Goal: Task Accomplishment & Management: Manage account settings

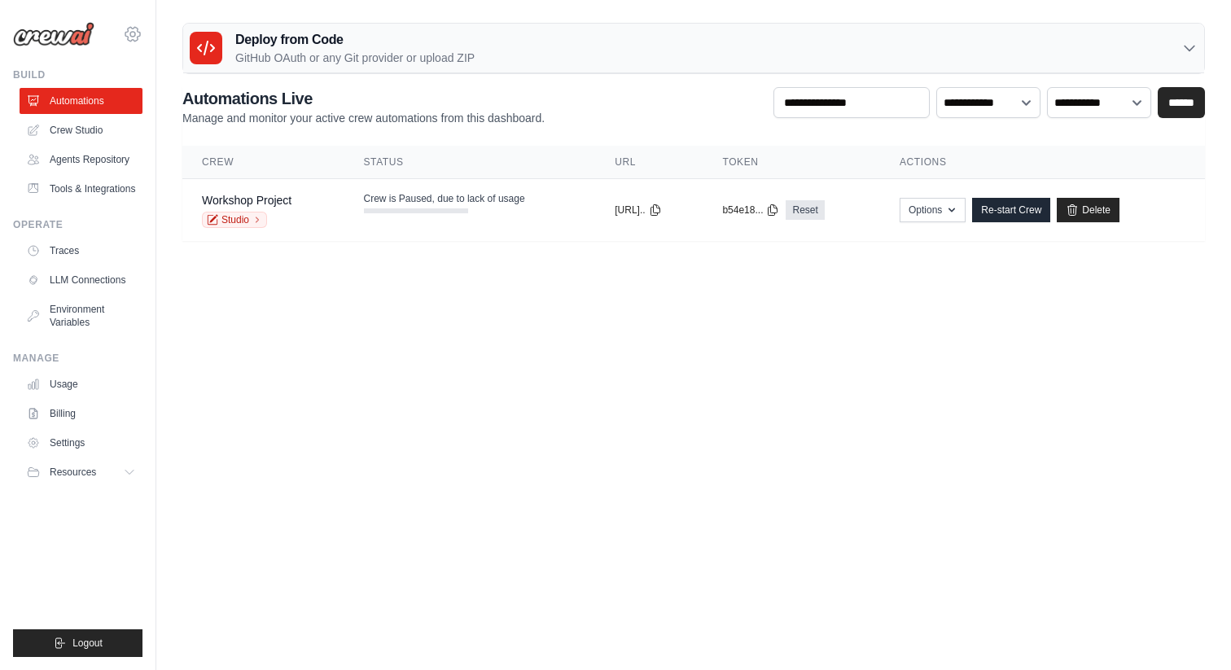
click at [140, 32] on icon at bounding box center [133, 34] width 20 height 20
click at [90, 452] on link "Settings" at bounding box center [82, 443] width 123 height 26
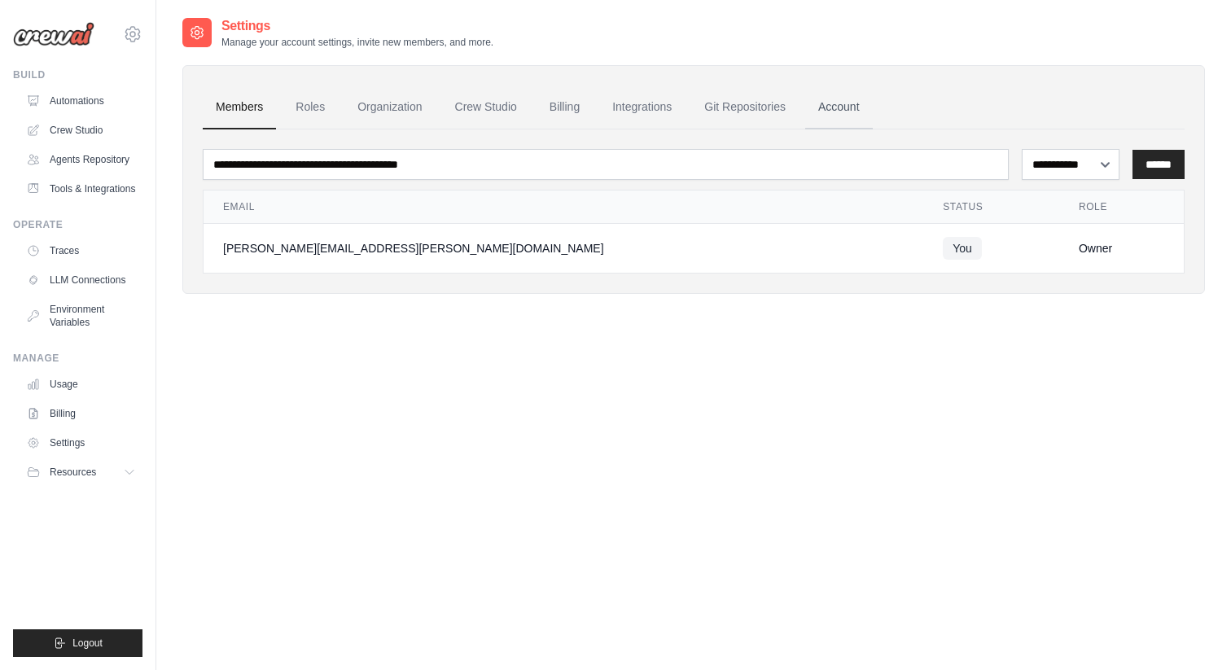
click at [836, 110] on link "Account" at bounding box center [839, 107] width 68 height 44
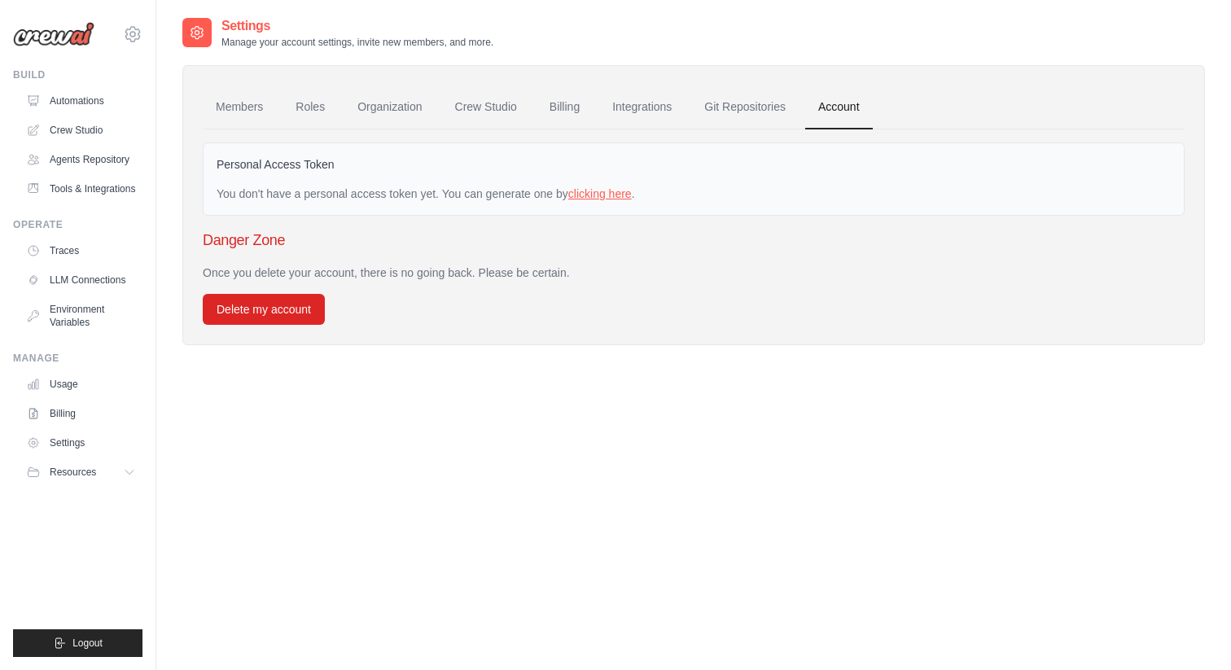
click at [598, 191] on link "clicking here" at bounding box center [600, 193] width 64 height 13
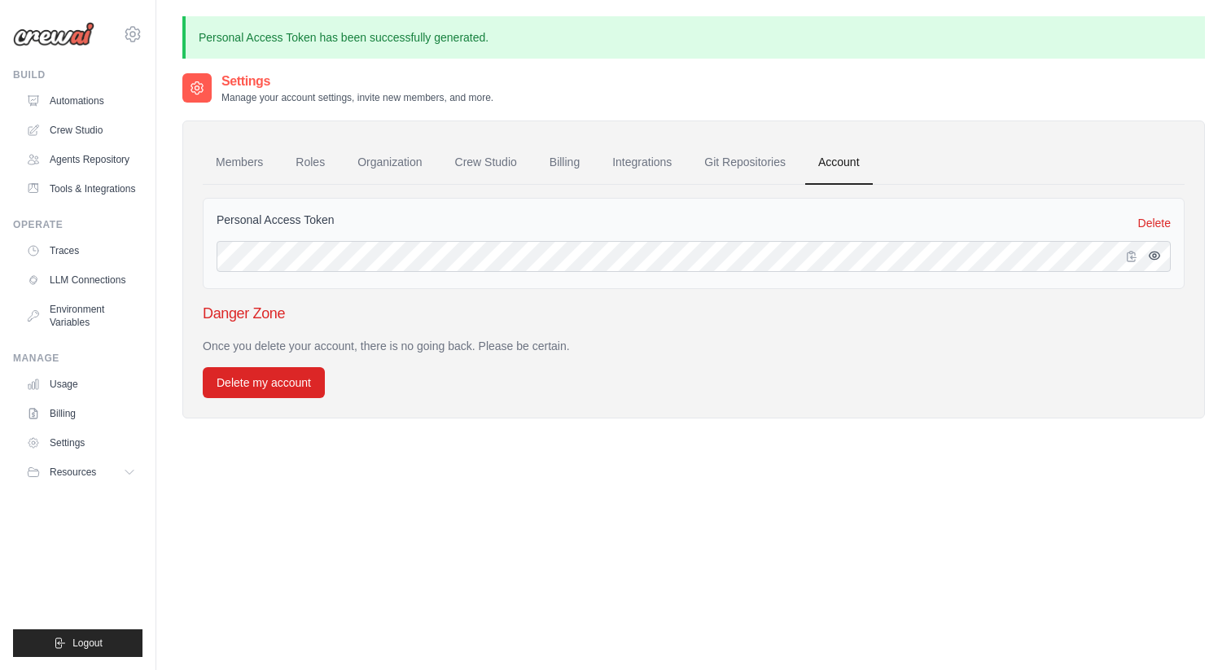
click at [1159, 256] on icon "button" at bounding box center [1155, 255] width 11 height 7
click at [1159, 256] on icon "button" at bounding box center [1155, 256] width 11 height 10
click at [249, 164] on link "Members" at bounding box center [239, 163] width 73 height 44
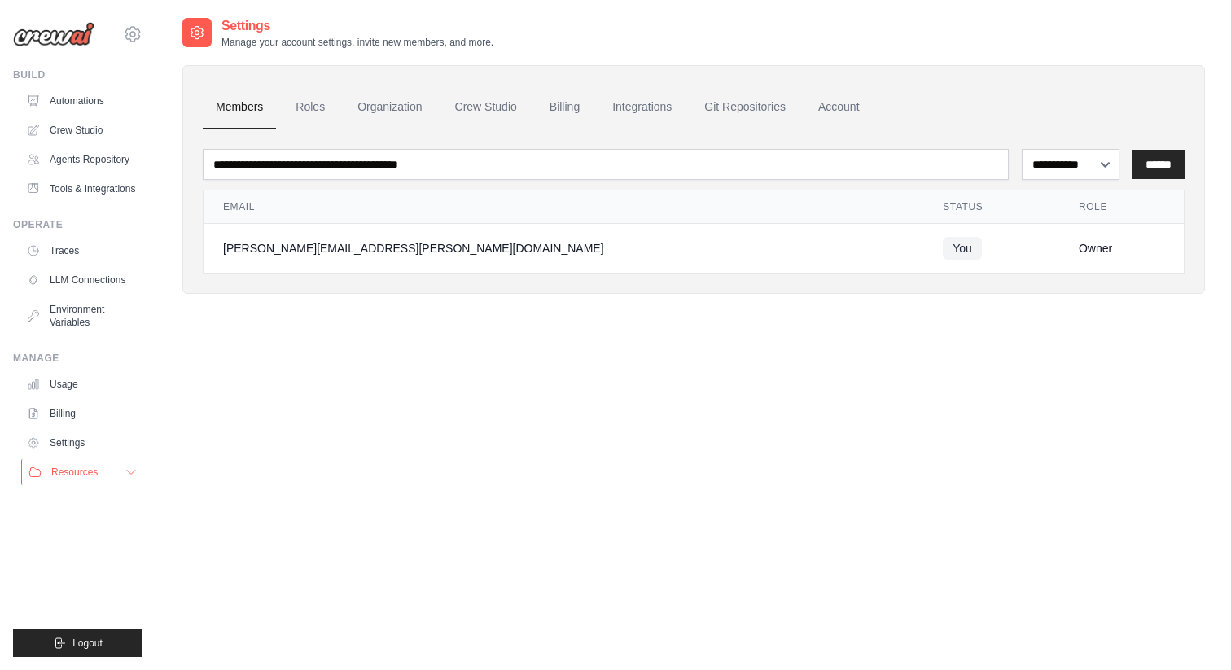
click at [124, 470] on button "Resources" at bounding box center [82, 472] width 123 height 26
click at [345, 241] on div "[PERSON_NAME][EMAIL_ADDRESS][PERSON_NAME][DOMAIN_NAME]" at bounding box center [563, 248] width 681 height 16
click at [943, 252] on span "You" at bounding box center [962, 248] width 39 height 23
click at [388, 214] on th "Email" at bounding box center [564, 207] width 720 height 33
click at [316, 96] on link "Roles" at bounding box center [310, 107] width 55 height 44
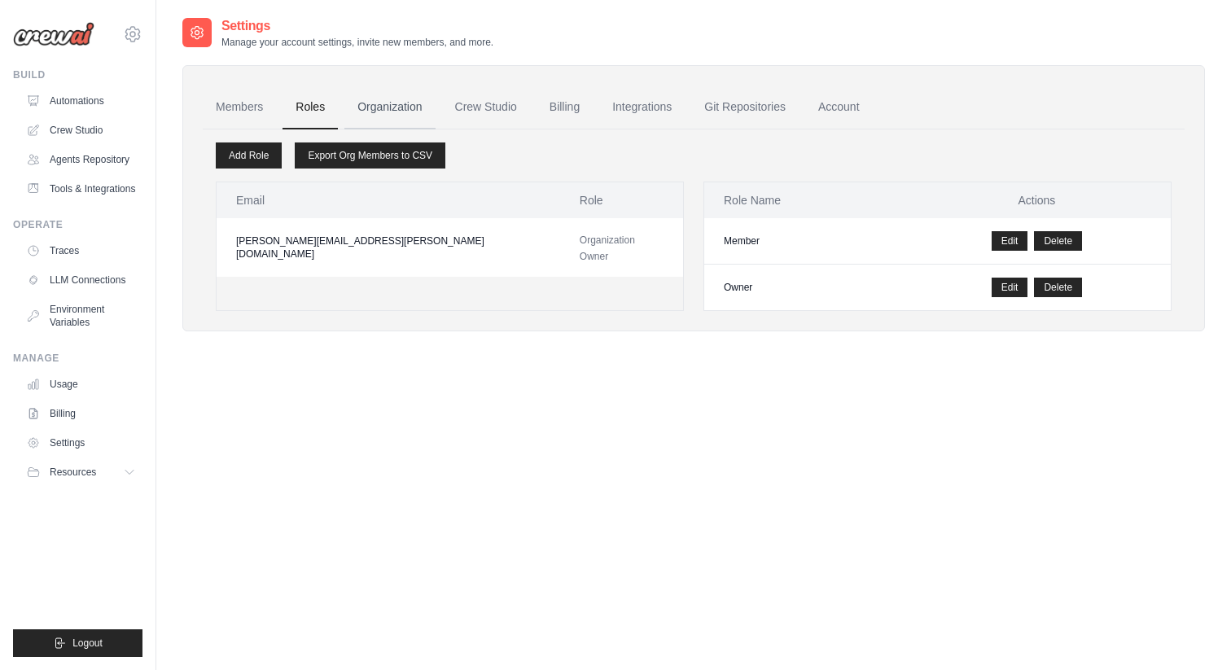
click at [383, 101] on link "Organization" at bounding box center [389, 107] width 90 height 44
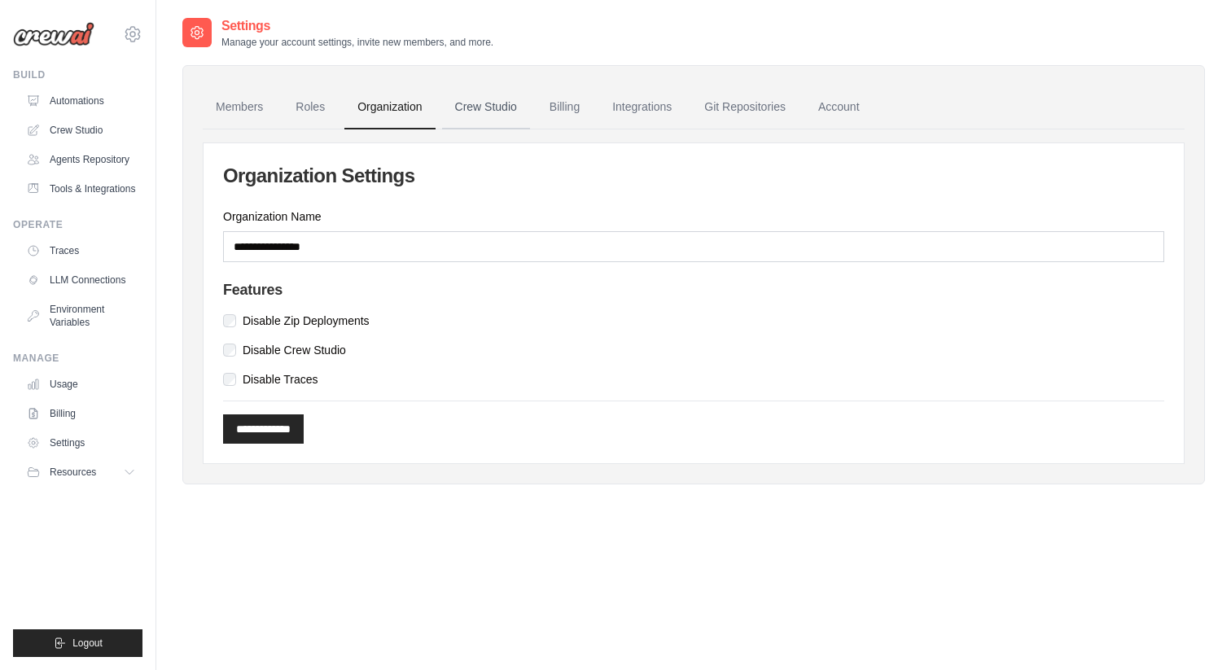
click at [494, 109] on link "Crew Studio" at bounding box center [486, 107] width 88 height 44
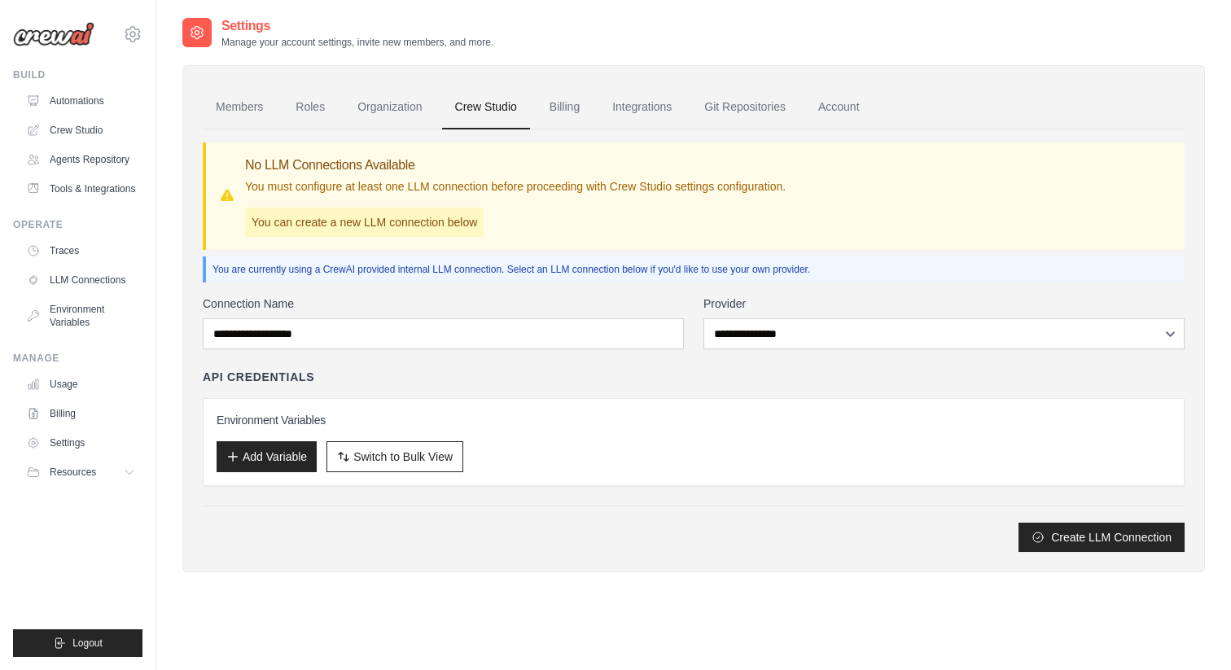
click at [568, 109] on link "Billing" at bounding box center [565, 107] width 56 height 44
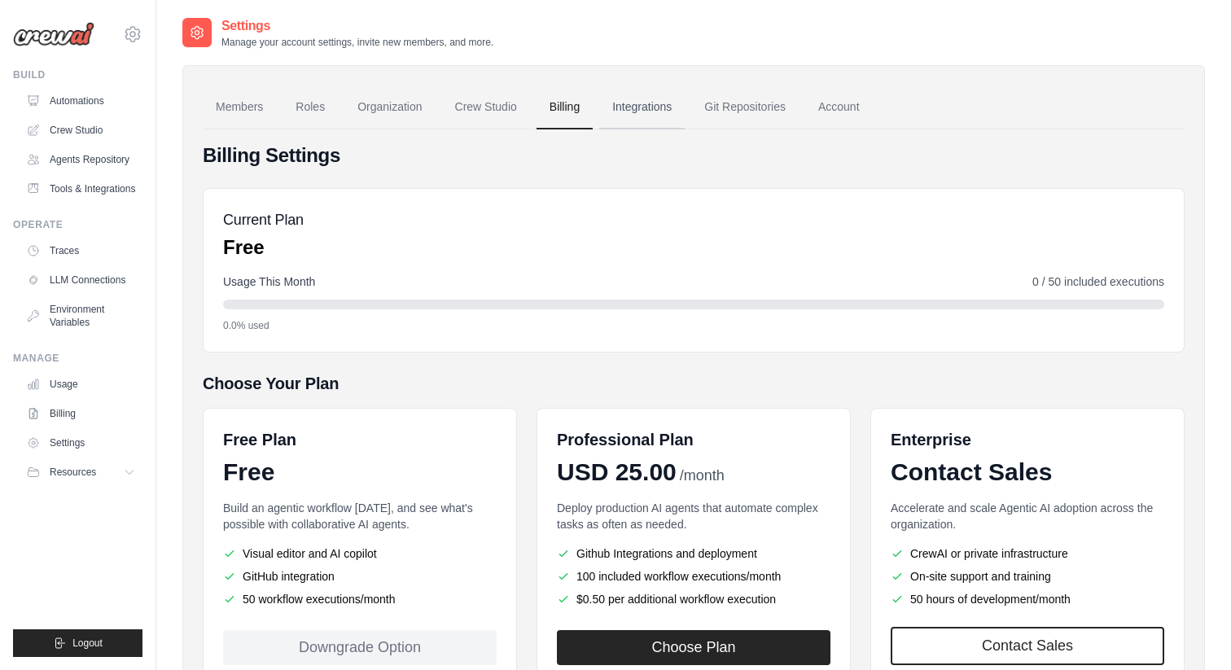
click at [646, 108] on link "Integrations" at bounding box center [641, 107] width 85 height 44
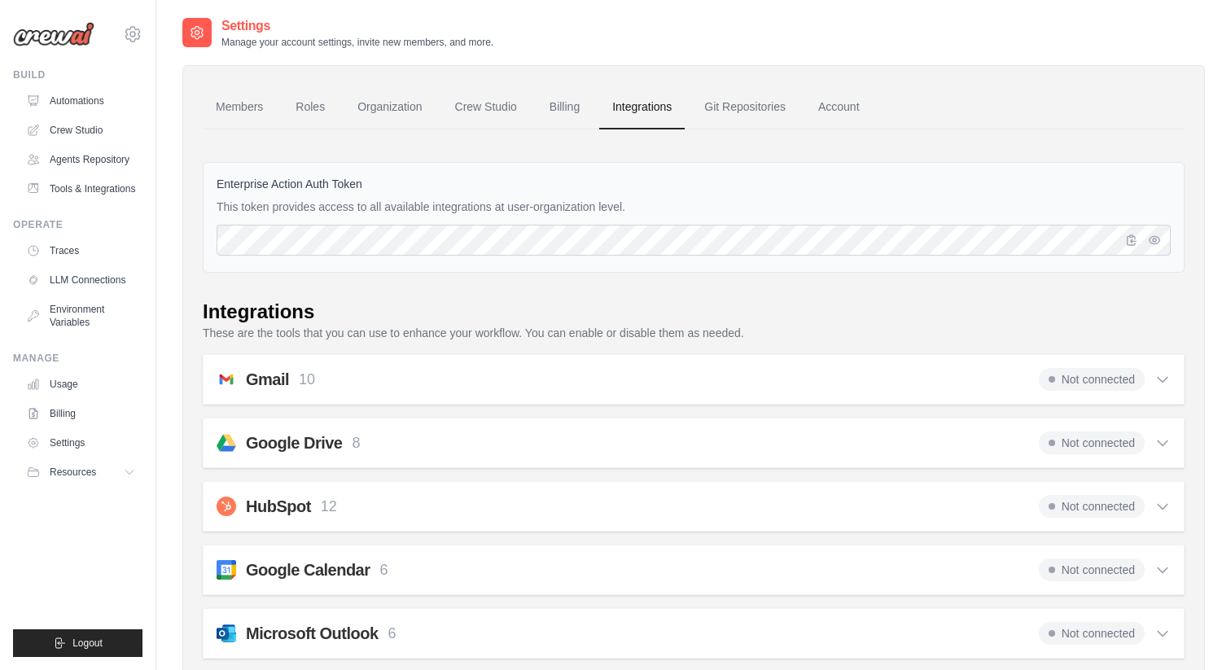
click at [134, 26] on icon at bounding box center [133, 34] width 20 height 20
click at [182, 99] on span "Settings" at bounding box center [202, 101] width 129 height 16
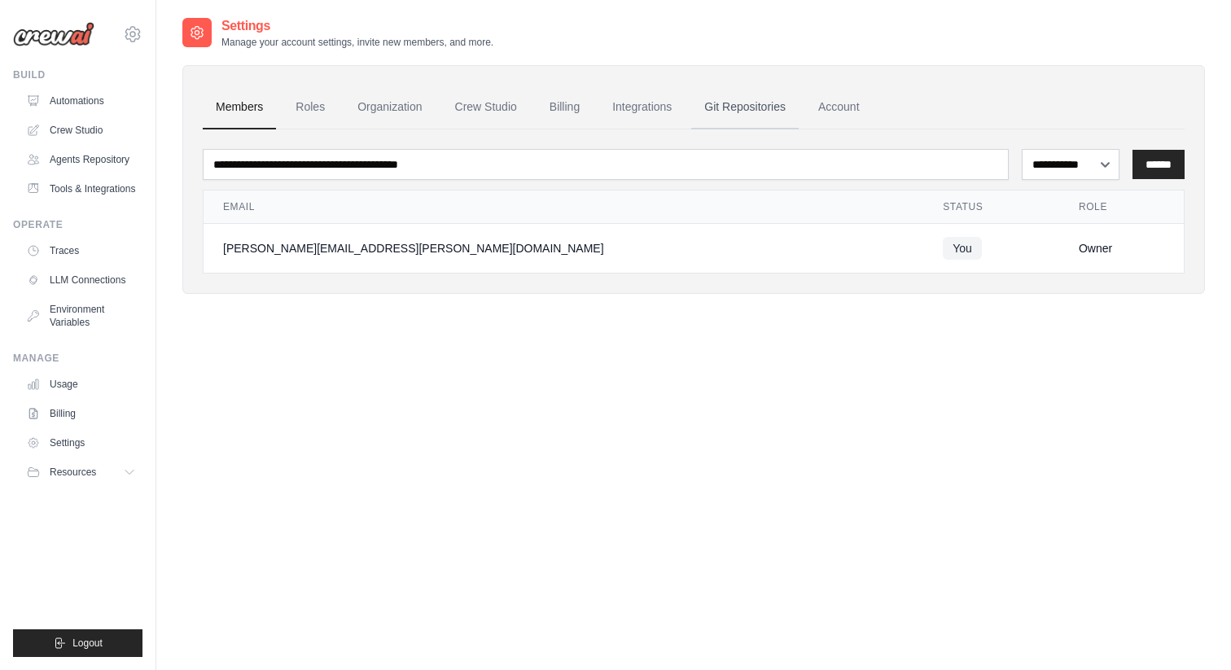
click at [769, 101] on link "Git Repositories" at bounding box center [744, 107] width 107 height 44
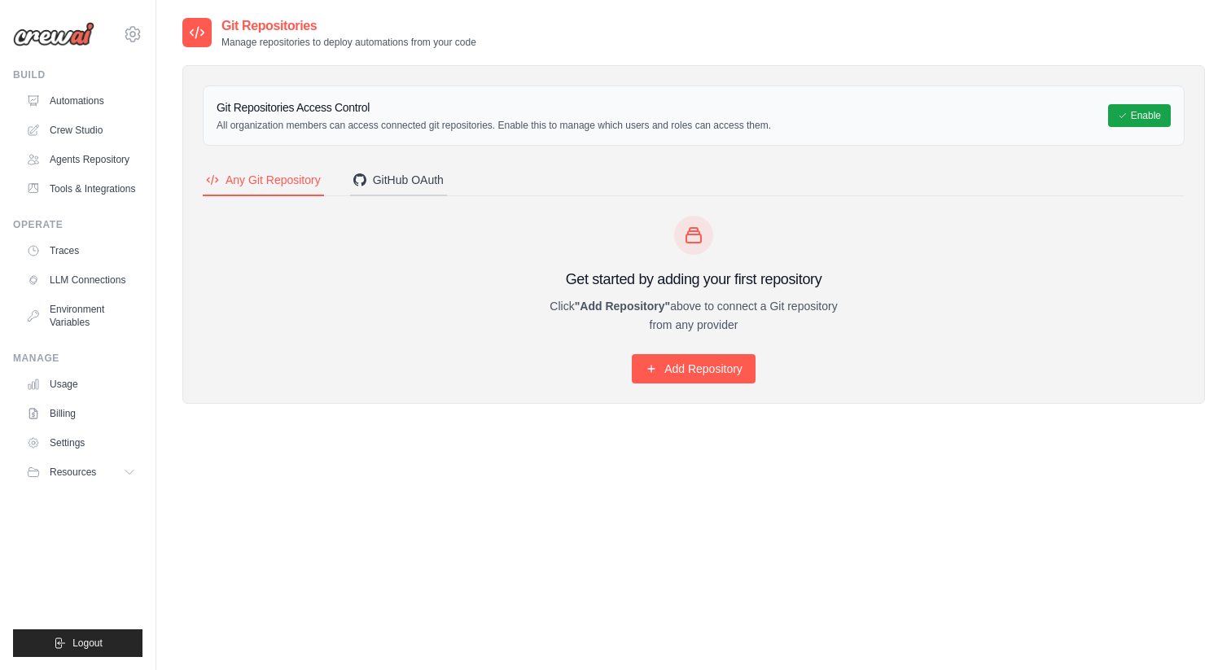
click at [397, 180] on div "GitHub OAuth" at bounding box center [398, 180] width 90 height 16
